Goal: Find specific page/section: Find specific page/section

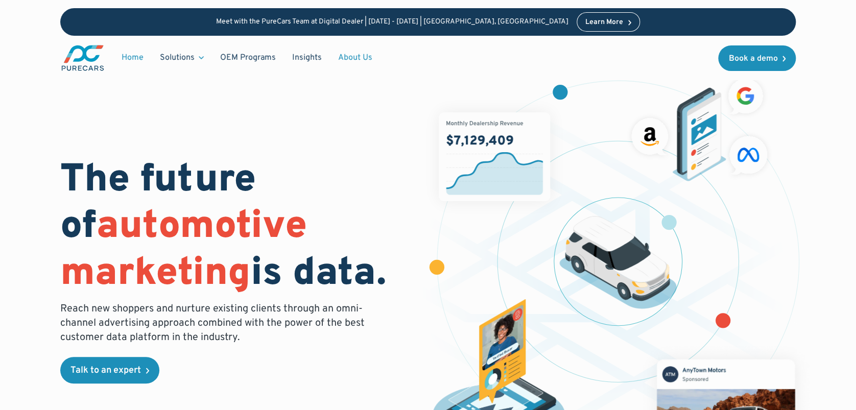
click at [350, 61] on link "About Us" at bounding box center [355, 57] width 51 height 19
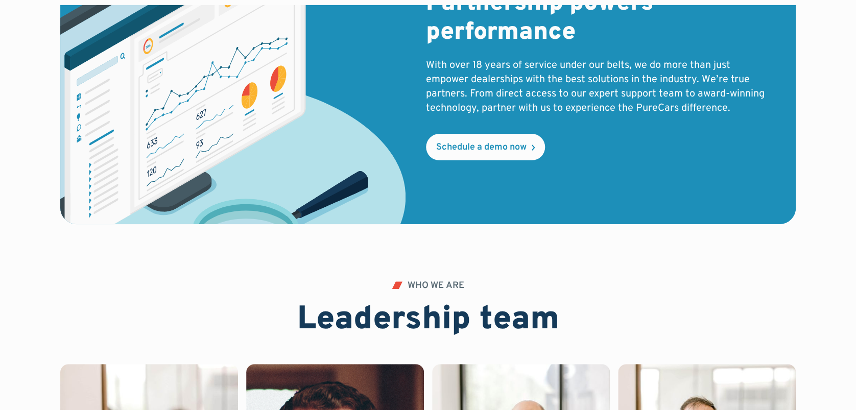
scroll to position [3071, 0]
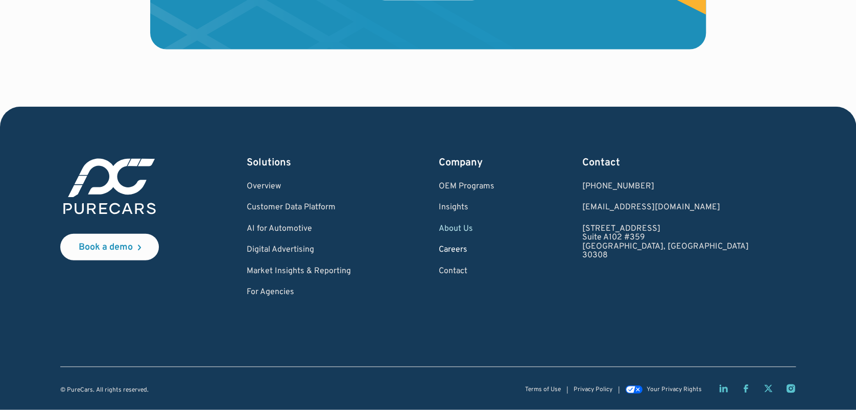
click at [494, 249] on link "Careers" at bounding box center [467, 250] width 56 height 9
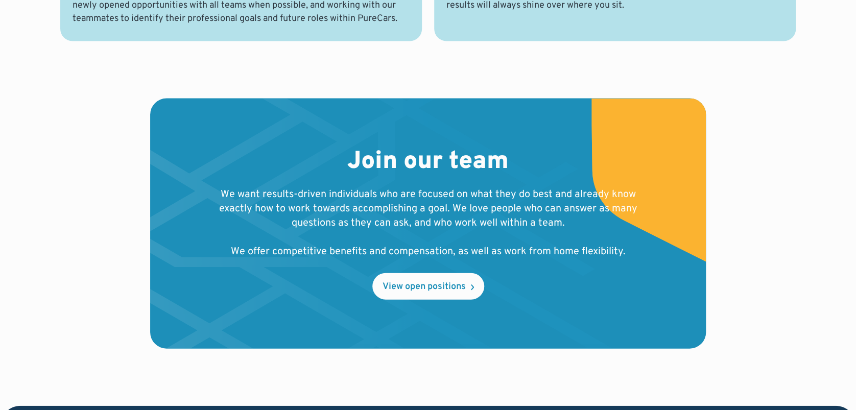
scroll to position [989, 0]
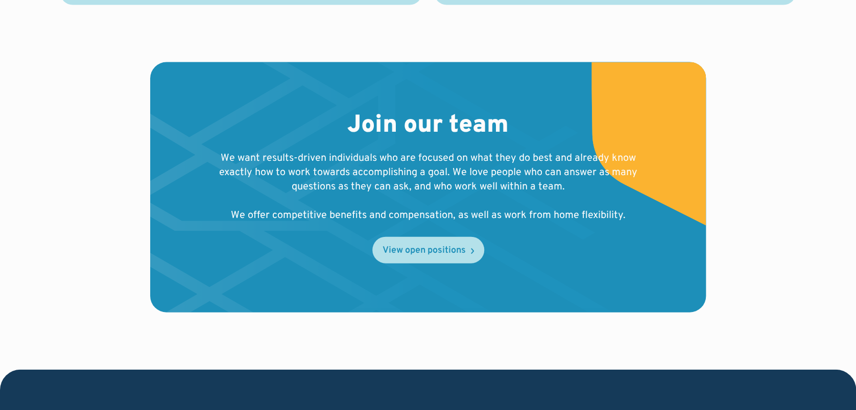
click at [461, 257] on link "View open positions" at bounding box center [428, 250] width 112 height 27
